Goal: Task Accomplishment & Management: Manage account settings

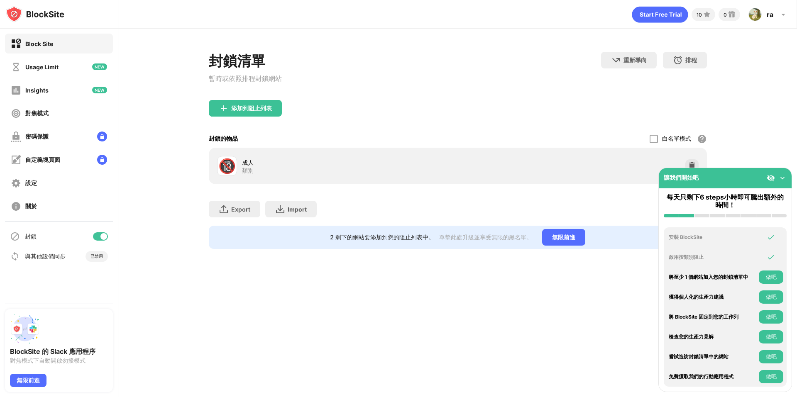
drag, startPoint x: 708, startPoint y: 0, endPoint x: 99, endPoint y: 237, distance: 653.0
click at [99, 237] on div at bounding box center [100, 237] width 15 height 8
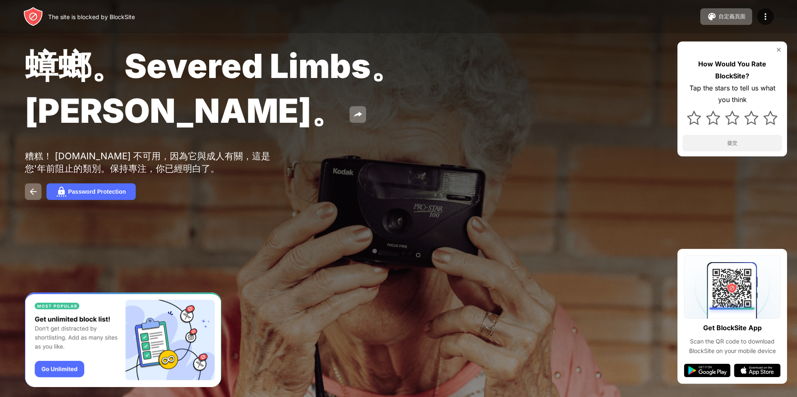
drag, startPoint x: 282, startPoint y: 88, endPoint x: 272, endPoint y: 96, distance: 13.0
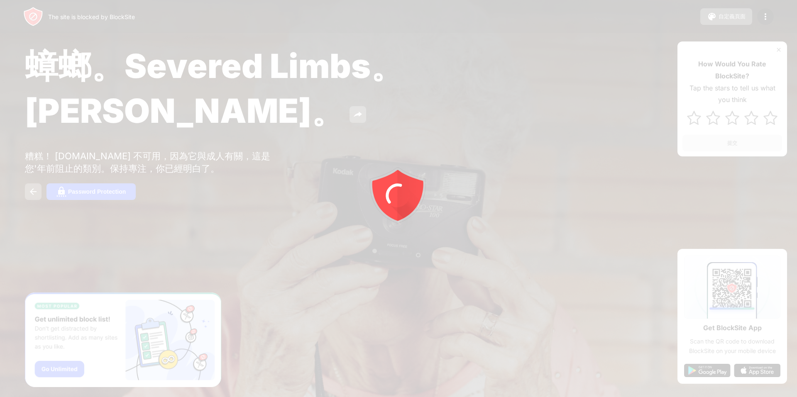
click at [120, 166] on div at bounding box center [398, 198] width 797 height 397
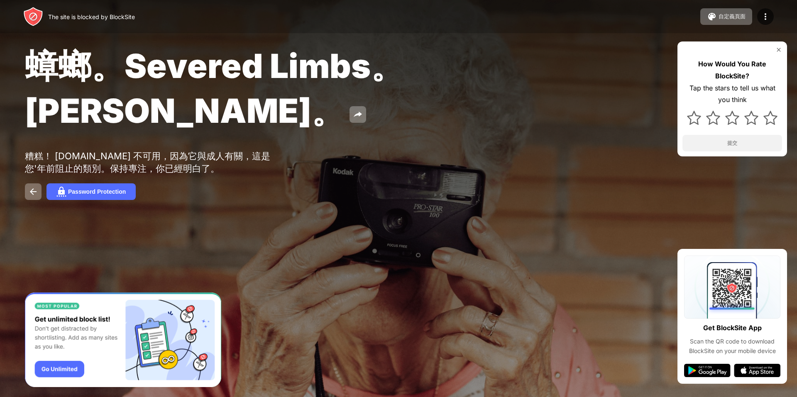
drag, startPoint x: 52, startPoint y: 129, endPoint x: 57, endPoint y: 133, distance: 5.9
click at [57, 150] on div "糟糕！ [DOMAIN_NAME] 不可用，因為它與成人有關，這是您'年前阻止的類別。保持專注，你已經明白了。" at bounding box center [153, 162] width 257 height 25
drag, startPoint x: 56, startPoint y: 133, endPoint x: 157, endPoint y: 142, distance: 100.4
click at [156, 150] on div "糟糕！ [DOMAIN_NAME] 不可用，因為它與成人有關，這是您'年前阻止的類別。保持專注，你已經明白了。" at bounding box center [153, 162] width 257 height 25
